Goal: Task Accomplishment & Management: Manage account settings

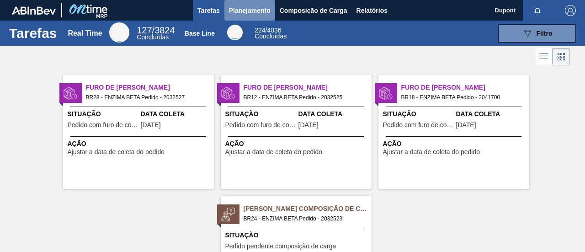
click at [251, 11] on span "Planejamento" at bounding box center [250, 10] width 42 height 11
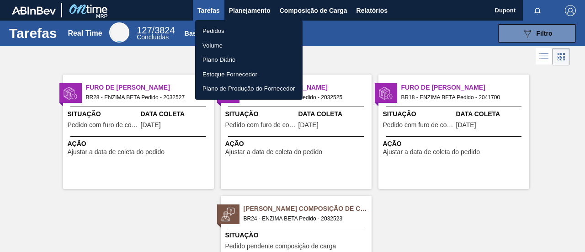
click at [240, 28] on li "Pedidos" at bounding box center [248, 31] width 107 height 15
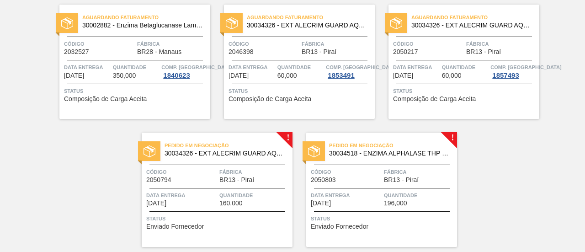
scroll to position [228, 0]
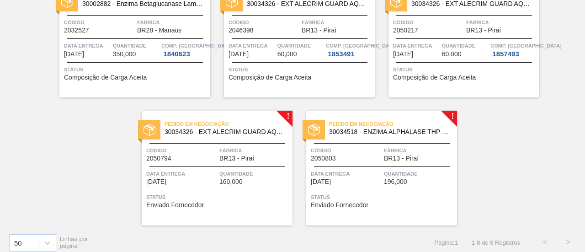
click at [250, 175] on span "Quantidade" at bounding box center [254, 173] width 71 height 9
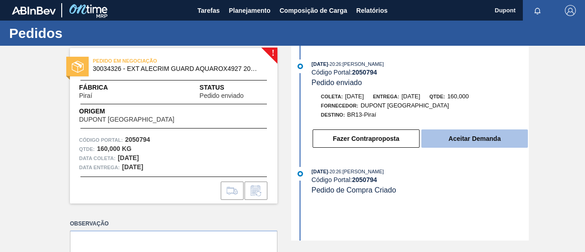
click at [466, 144] on button "Aceitar Demanda" at bounding box center [474, 138] width 106 height 18
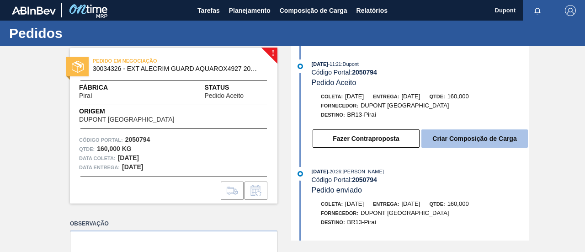
click at [469, 142] on button "Criar Composição de Carga" at bounding box center [474, 138] width 106 height 18
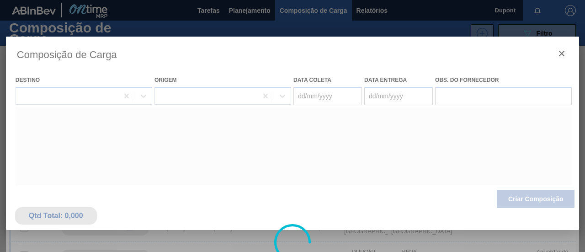
type coleta "03/11/2025"
type Entrega "[DATE]"
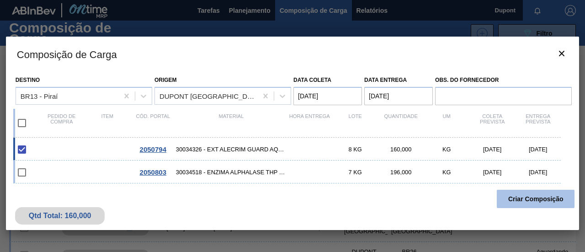
click at [523, 199] on button "Criar Composição" at bounding box center [535, 199] width 78 height 18
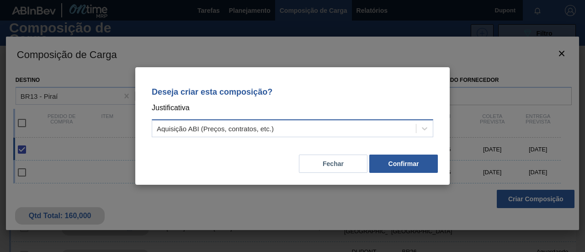
click at [401, 131] on div "Aquisição ABI (Preços, contratos, etc.)" at bounding box center [284, 128] width 264 height 13
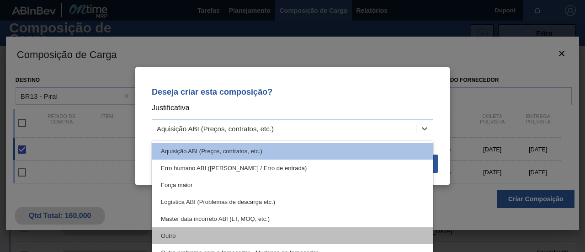
click at [248, 232] on div "Outro" at bounding box center [292, 235] width 281 height 17
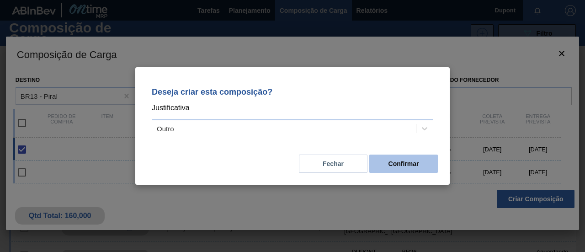
click at [417, 162] on button "Confirmar" at bounding box center [403, 163] width 69 height 18
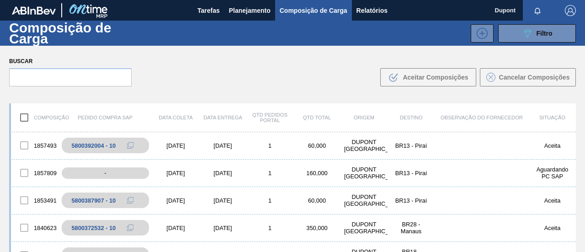
click at [318, 73] on div "Buscar .b{fill:var(--color-action-default)} Aceitar Composições Cancelar Compos…" at bounding box center [292, 71] width 585 height 50
click at [110, 174] on div "-" at bounding box center [112, 173] width 100 height 16
click at [42, 173] on div "1857809" at bounding box center [34, 172] width 47 height 19
click at [212, 174] on div "[DATE]" at bounding box center [222, 172] width 47 height 7
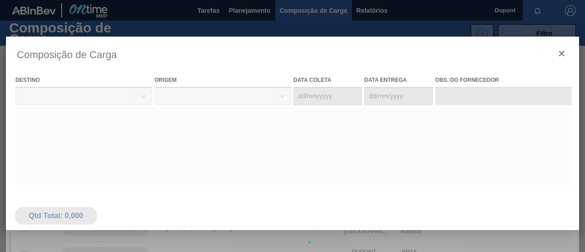
type coleta "03/11/2025"
type Entrega "[DATE]"
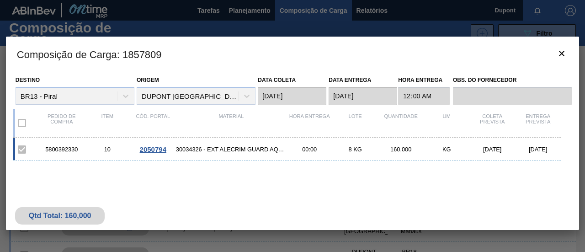
click at [69, 150] on div "5800392330" at bounding box center [62, 149] width 46 height 7
click at [158, 148] on span "2050794" at bounding box center [153, 149] width 26 height 8
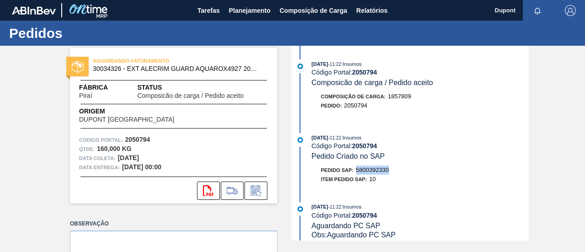
drag, startPoint x: 384, startPoint y: 174, endPoint x: 357, endPoint y: 172, distance: 26.5
click at [357, 172] on span "5800392330" at bounding box center [372, 169] width 33 height 7
copy span "5800392330"
click at [211, 187] on icon "svg{fill:#ff0000}" at bounding box center [208, 190] width 11 height 11
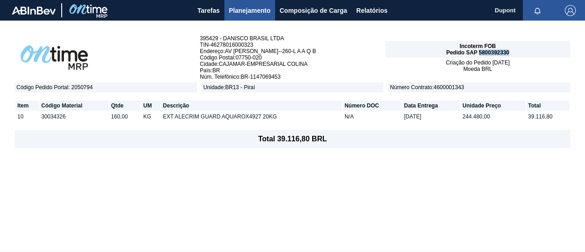
drag, startPoint x: 509, startPoint y: 51, endPoint x: 479, endPoint y: 51, distance: 30.1
click at [479, 51] on div "Incoterm FOB Pedido SAP 5800392330" at bounding box center [477, 49] width 185 height 16
copy span "5800392330"
drag, startPoint x: 65, startPoint y: 116, endPoint x: 37, endPoint y: 116, distance: 27.4
click at [37, 116] on tr "10 30034326 160,00 KG EXT ALECRIM GUARD AQUAROX4927 20KG N/A [DATE] 244.480,00 …" at bounding box center [293, 116] width 554 height 10
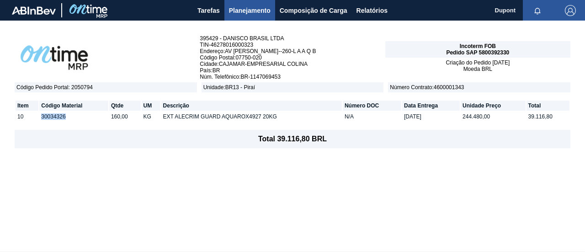
copy tr "30034326"
